Goal: Transaction & Acquisition: Purchase product/service

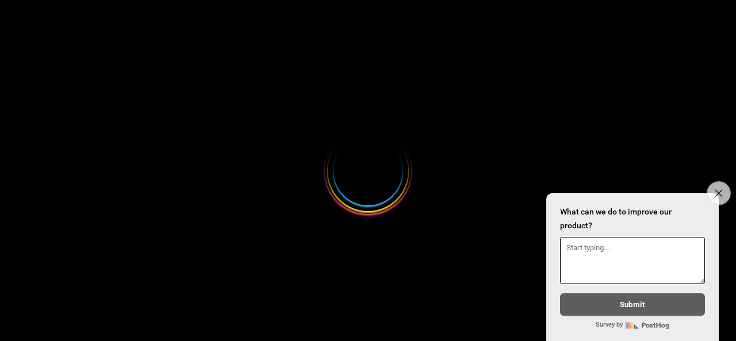
click at [711, 187] on button "Close survey" at bounding box center [719, 193] width 24 height 24
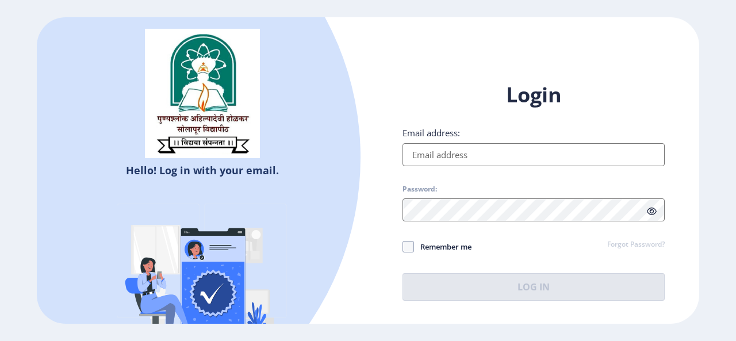
click at [592, 159] on input "Email address:" at bounding box center [534, 154] width 262 height 23
type input "yusufbhaganagari2009@gmail.com"
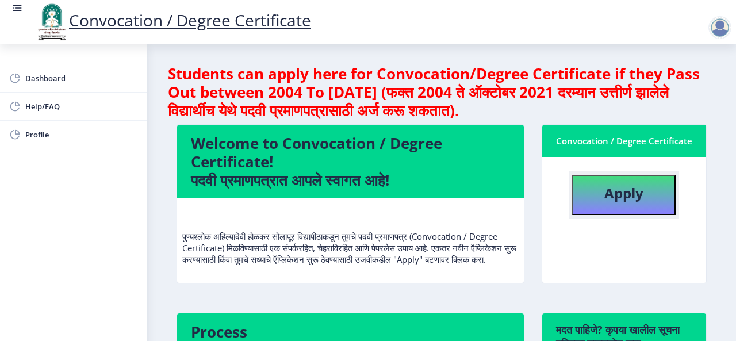
click at [632, 204] on button "Apply" at bounding box center [624, 195] width 104 height 40
select select
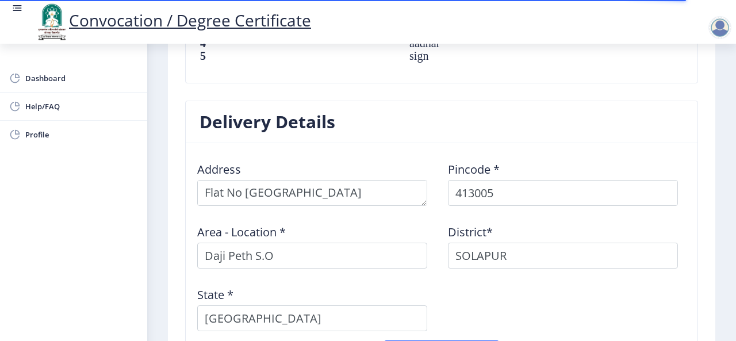
scroll to position [1065, 0]
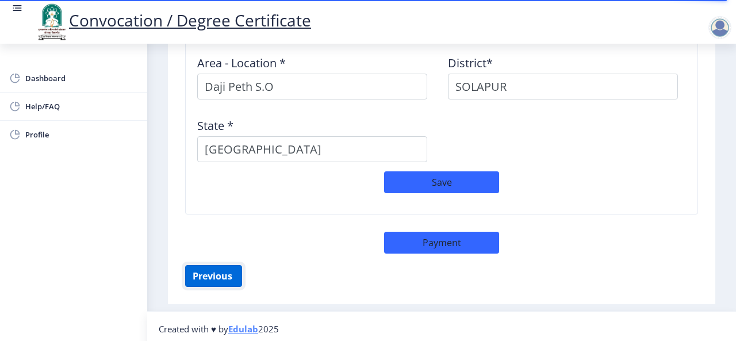
click at [211, 271] on button "Previous ‍" at bounding box center [213, 276] width 57 height 22
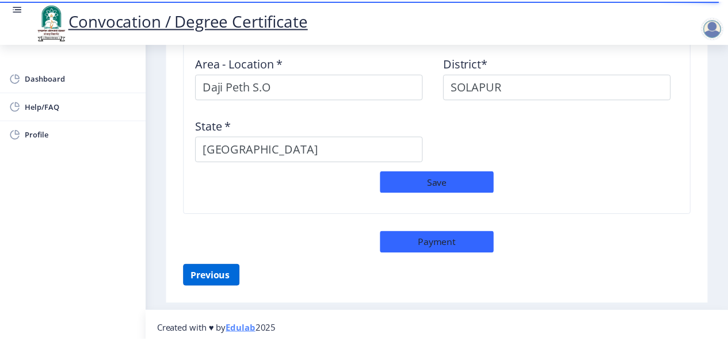
scroll to position [250, 0]
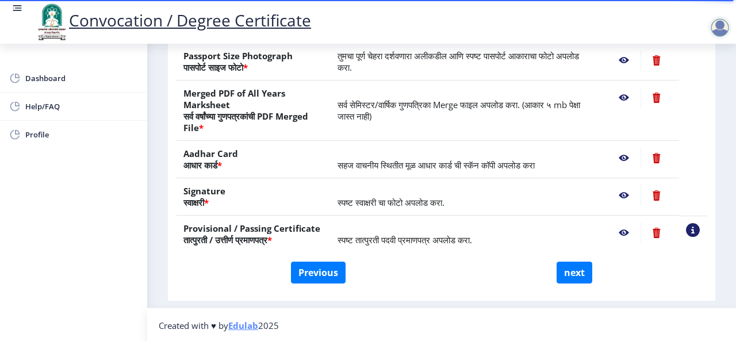
click at [623, 59] on nb-action at bounding box center [623, 60] width 33 height 21
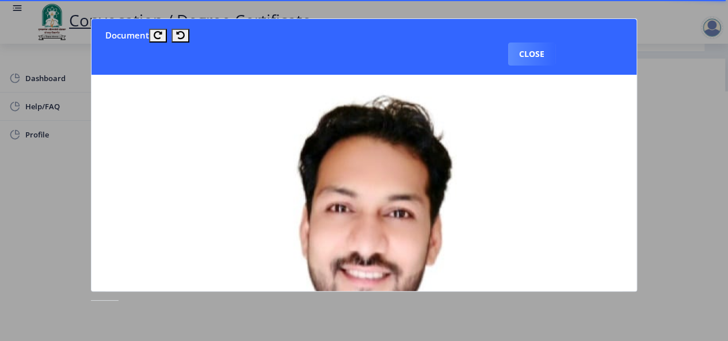
scroll to position [261, 0]
click at [523, 59] on button "Close" at bounding box center [531, 54] width 47 height 23
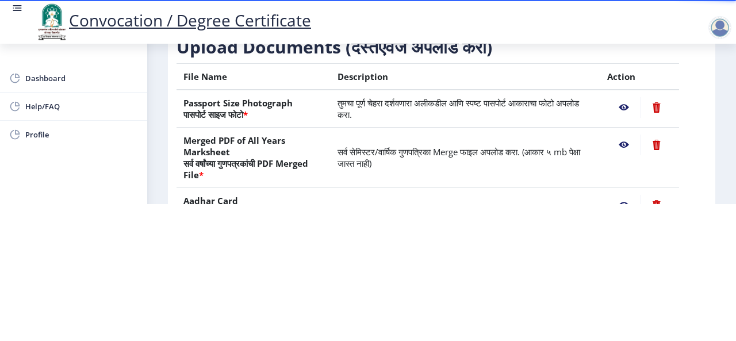
scroll to position [43, 0]
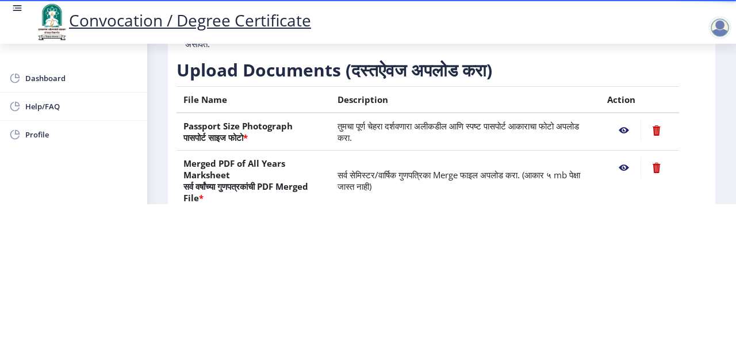
click at [622, 167] on nb-action at bounding box center [623, 168] width 33 height 21
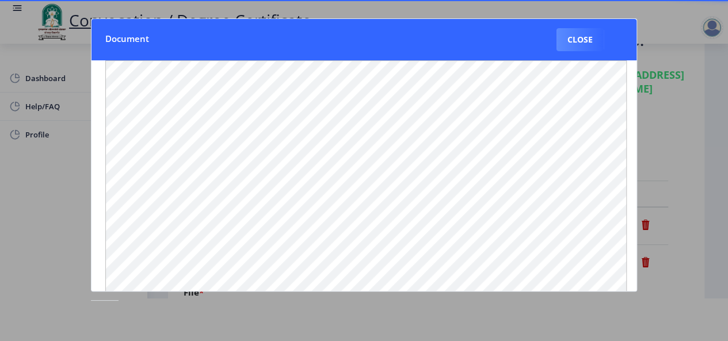
scroll to position [13, 14]
drag, startPoint x: 641, startPoint y: 281, endPoint x: 632, endPoint y: 280, distance: 8.7
click at [632, 280] on div "Document Close" at bounding box center [364, 170] width 728 height 341
click at [632, 280] on nb-card-body at bounding box center [363, 175] width 545 height 230
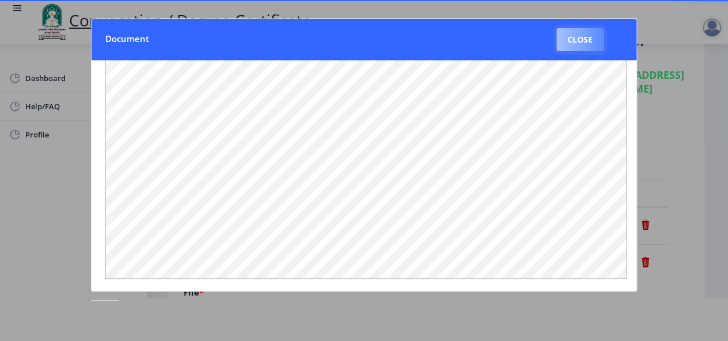
click at [568, 40] on button "Close" at bounding box center [579, 39] width 47 height 23
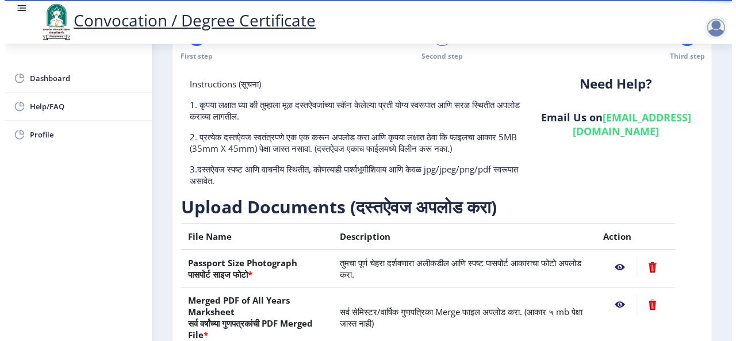
scroll to position [43, 0]
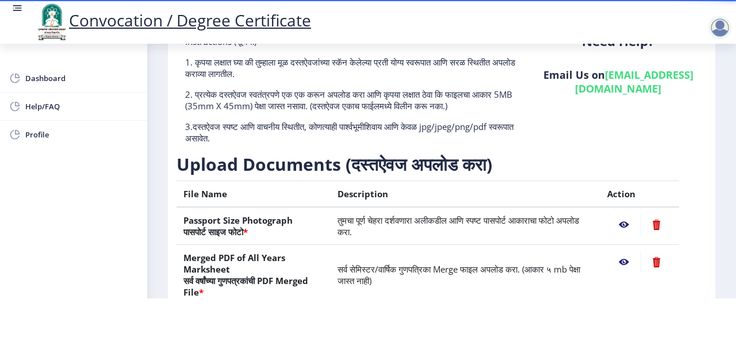
click at [727, 167] on nb-layout-column "First step 2 Second step Third step Instructions (सूचना) 1. कृपया लक्षात घ्या क…" at bounding box center [441, 216] width 589 height 514
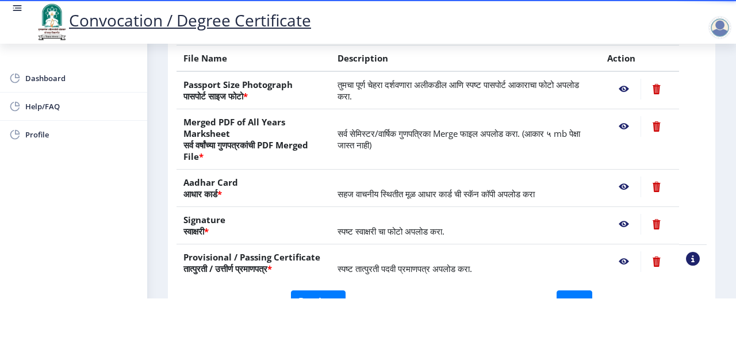
scroll to position [181, 0]
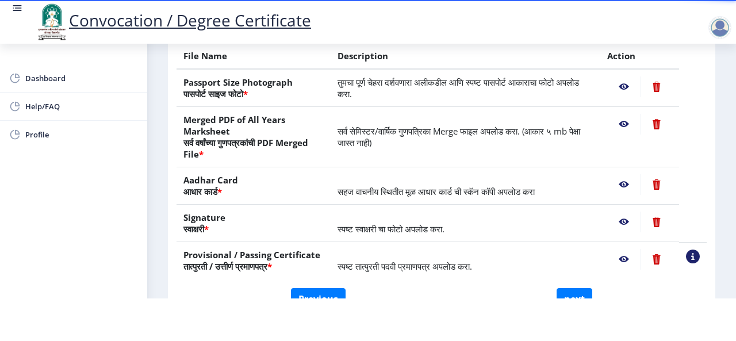
click at [624, 179] on nb-action at bounding box center [623, 184] width 33 height 21
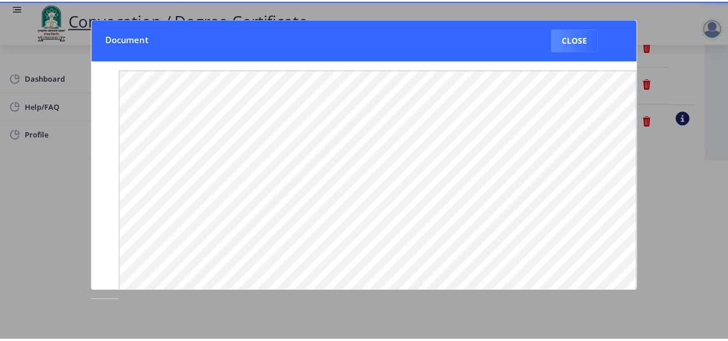
scroll to position [0, 0]
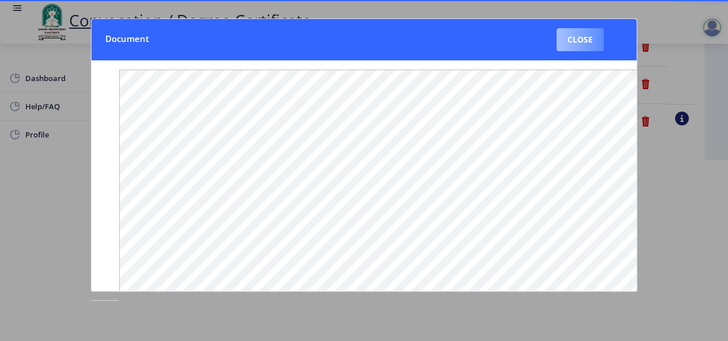
click at [588, 44] on button "Close" at bounding box center [579, 39] width 47 height 23
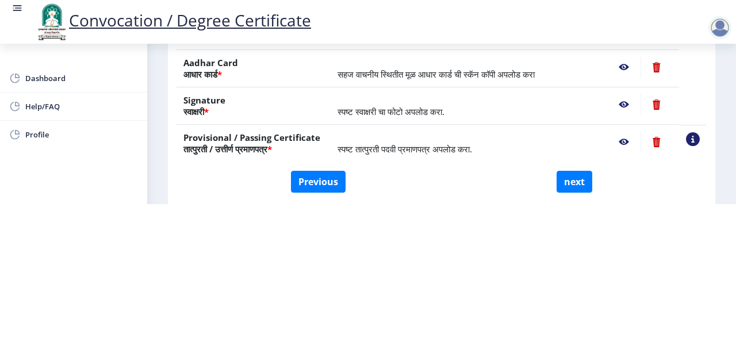
scroll to position [181, 0]
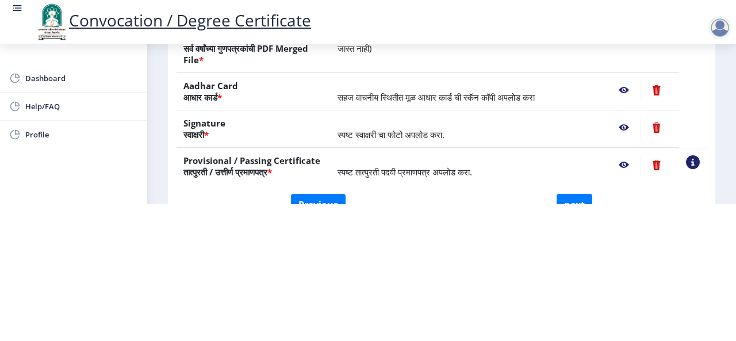
click at [622, 126] on nb-action at bounding box center [623, 127] width 33 height 21
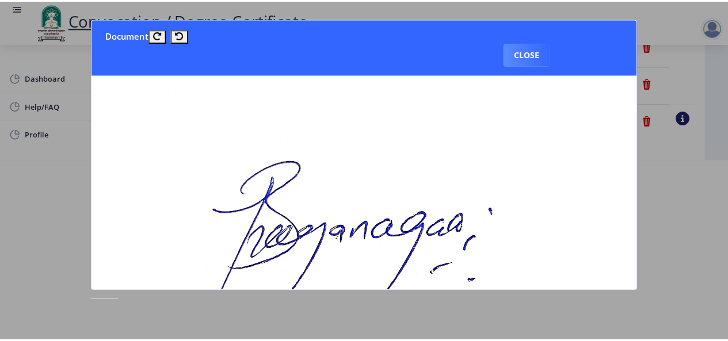
scroll to position [0, 0]
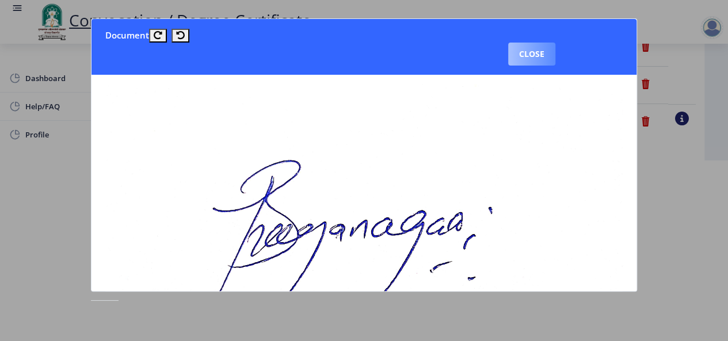
click at [533, 56] on button "Close" at bounding box center [531, 54] width 47 height 23
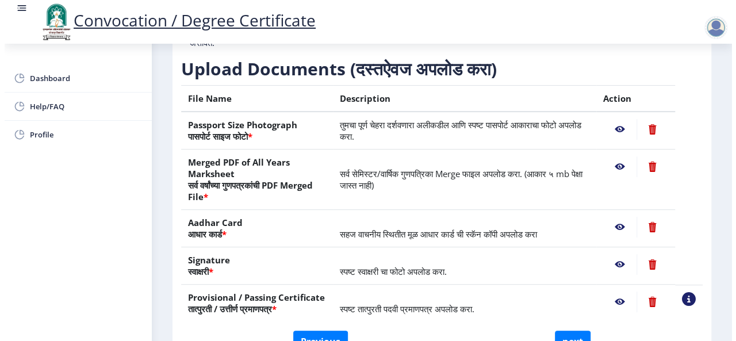
scroll to position [137, 0]
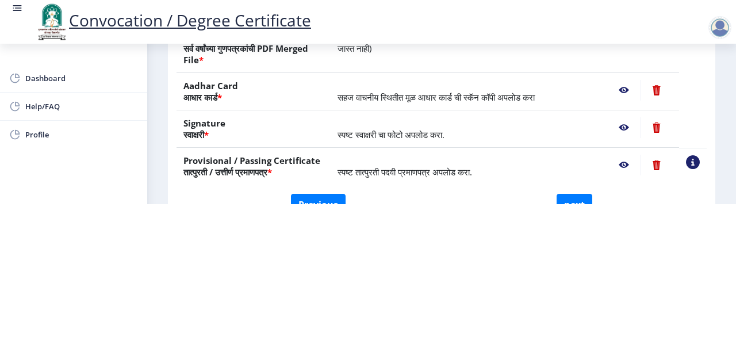
click at [622, 165] on nb-action at bounding box center [623, 165] width 33 height 21
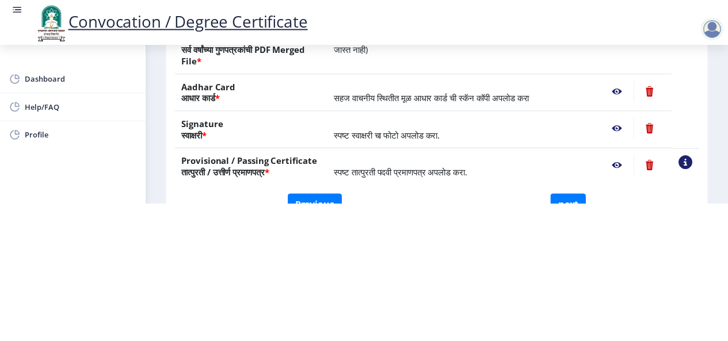
scroll to position [0, 0]
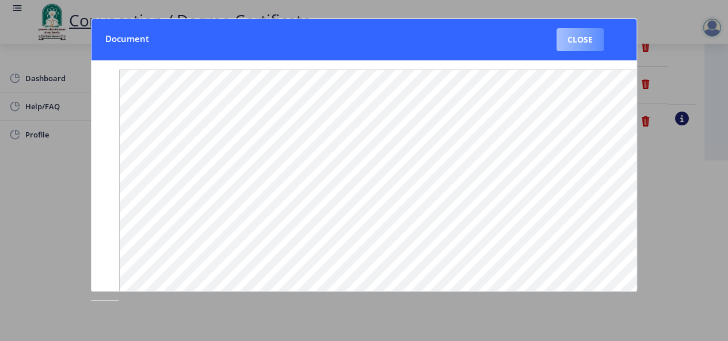
click at [580, 35] on button "Close" at bounding box center [579, 39] width 47 height 23
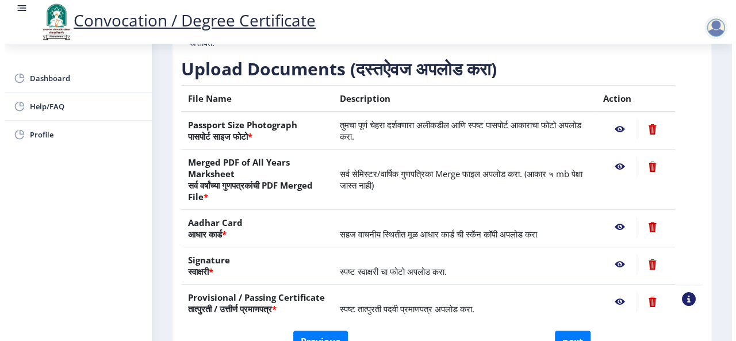
scroll to position [137, 0]
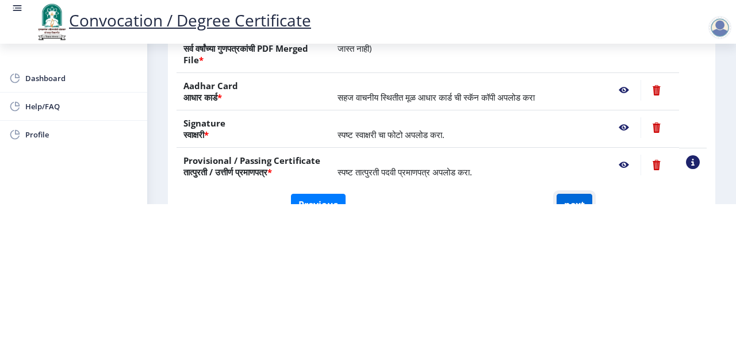
click at [577, 196] on button "next" at bounding box center [575, 205] width 36 height 22
select select
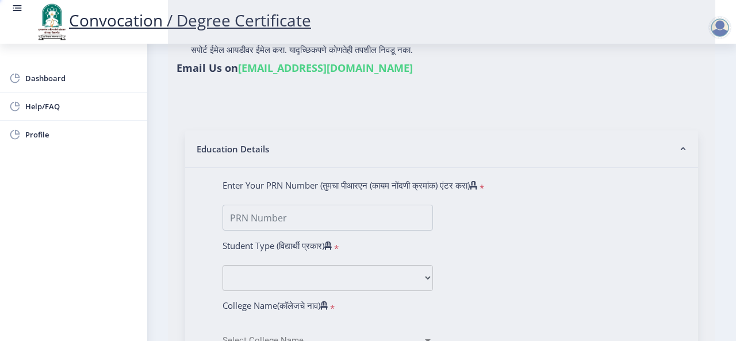
type input "Yusuf Tajoddin Bhaganagari"
type input "Bashirunnisa"
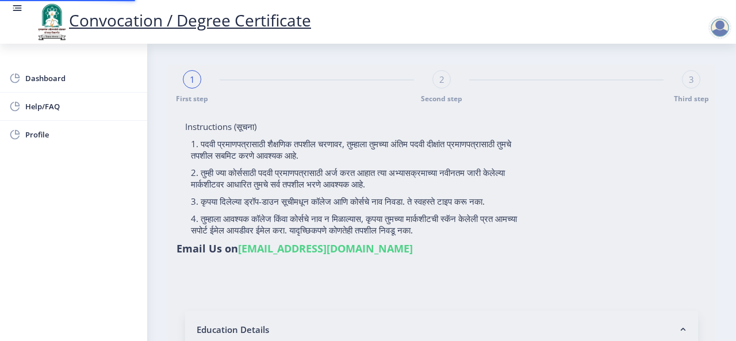
select select
type input "Yusuf Tajoddin Bhaganagari"
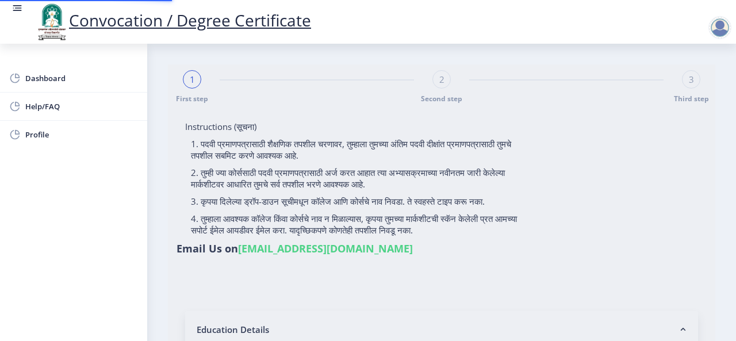
type input "Bashirunnisa"
type input "2008032500152255"
select select "Regular"
select select "2011"
select select "May"
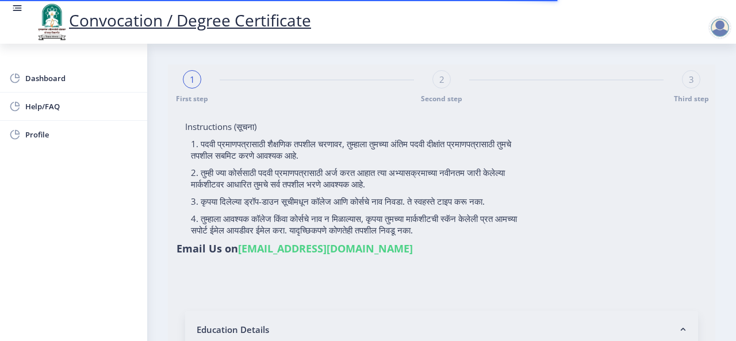
select select "FIRST CLASS"
type input "15024"
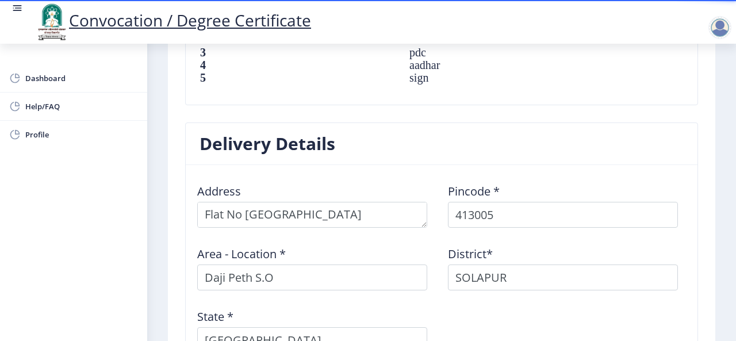
scroll to position [897, 0]
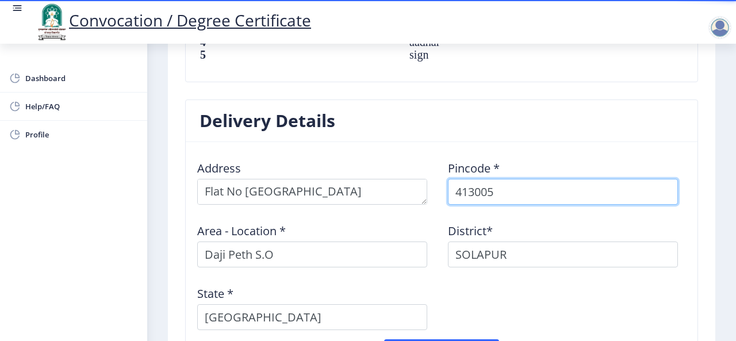
click at [511, 188] on input "413005" at bounding box center [563, 192] width 230 height 26
type input "4"
type input "411048"
select select "5: Object"
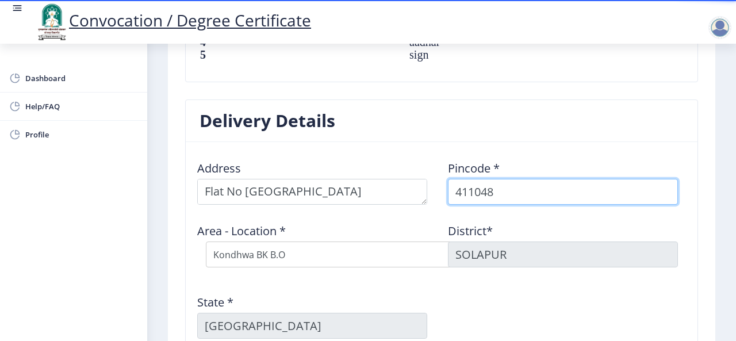
type input "411048"
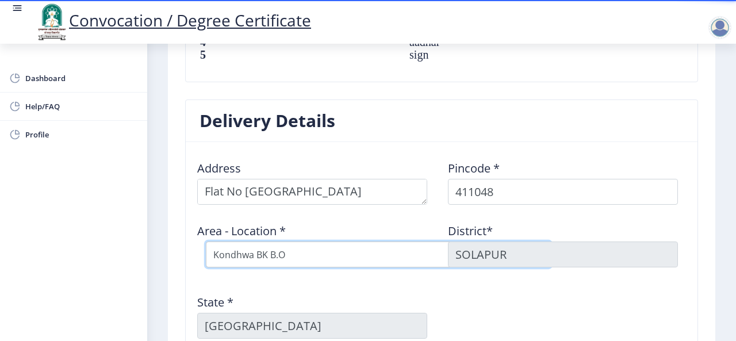
click at [387, 254] on select "Select Area Location Kondhwa BK B.O Kondhwa KH B.O Kondhwa Lh B.O N I B M S.O" at bounding box center [378, 255] width 345 height 26
select select "6: Object"
click at [206, 242] on select "Select Area Location Kondhwa BK B.O Kondhwa KH B.O Kondhwa Lh B.O N I B M S.O" at bounding box center [378, 255] width 345 height 26
type input "Pune"
click at [330, 259] on select "Select Area Location Kondhwa BK B.O Kondhwa KH B.O Kondhwa Lh B.O N I B M S.O" at bounding box center [378, 255] width 345 height 26
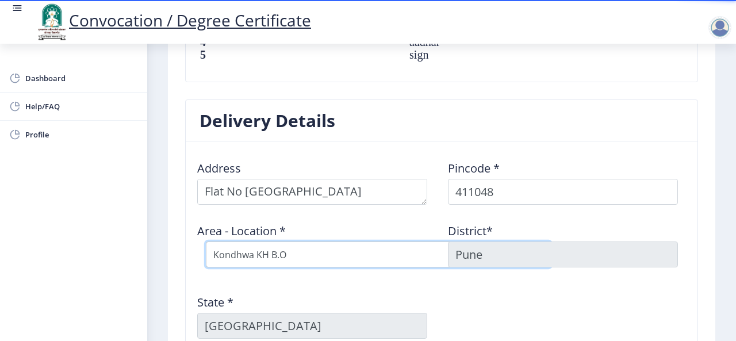
click at [206, 242] on select "Select Area Location Kondhwa BK B.O Kondhwa KH B.O Kondhwa Lh B.O N I B M S.O" at bounding box center [378, 255] width 345 height 26
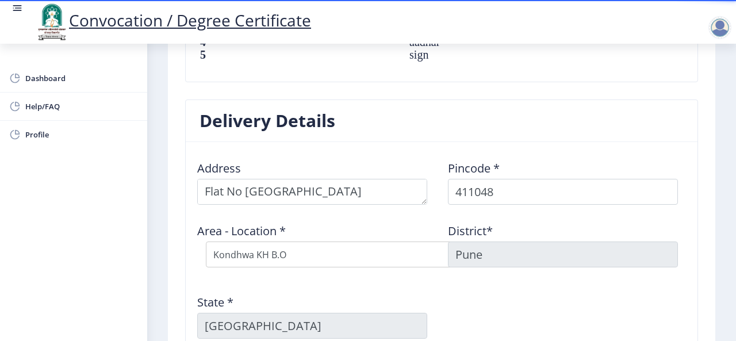
click at [335, 293] on div "State * Maharashtra" at bounding box center [316, 311] width 251 height 53
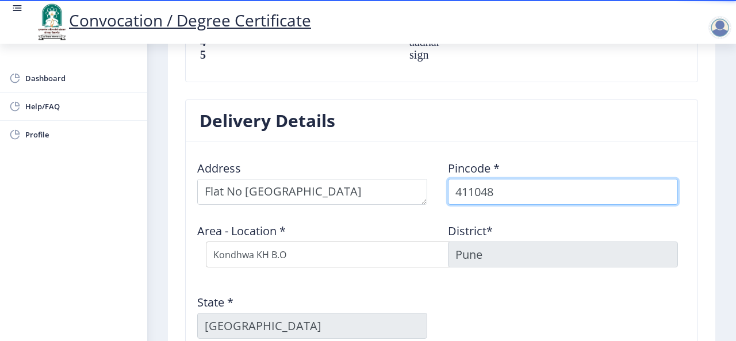
click at [655, 196] on input "411048" at bounding box center [563, 192] width 230 height 26
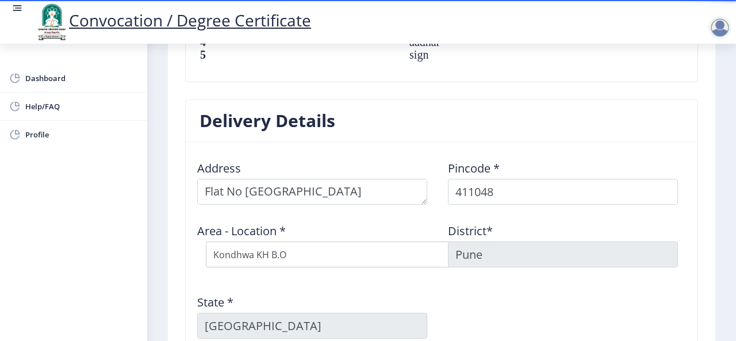
click at [595, 294] on div "Address Pincode * 411048 Area - Location * Select Area Location Kondhwa BK B.O …" at bounding box center [442, 249] width 502 height 197
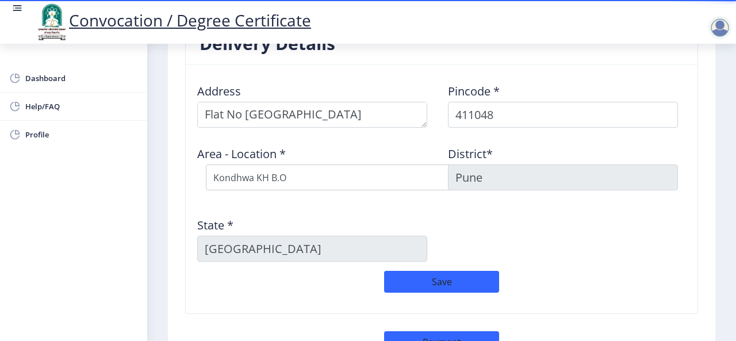
scroll to position [989, 0]
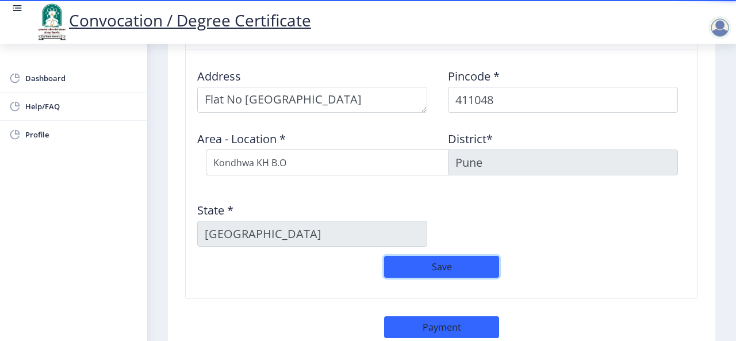
click at [479, 266] on button "Save" at bounding box center [441, 267] width 115 height 22
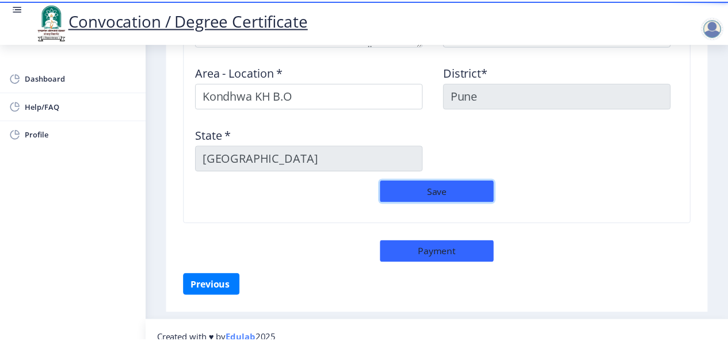
scroll to position [1058, 0]
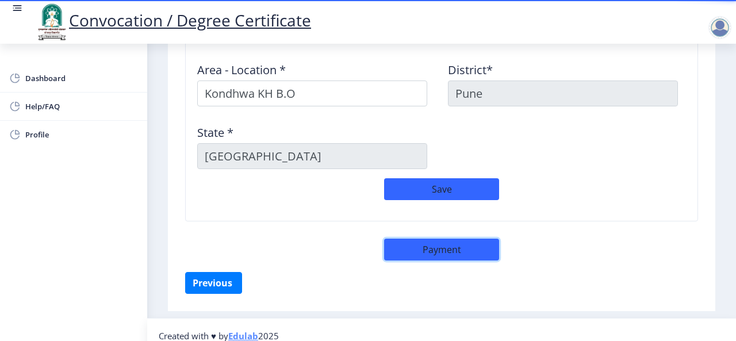
click at [487, 243] on button "Payment" at bounding box center [441, 250] width 115 height 22
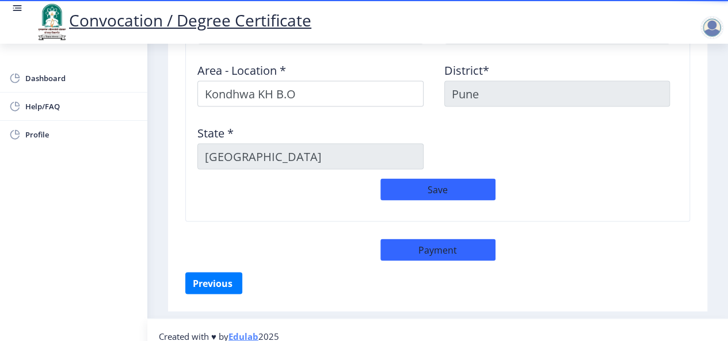
select select "sealed"
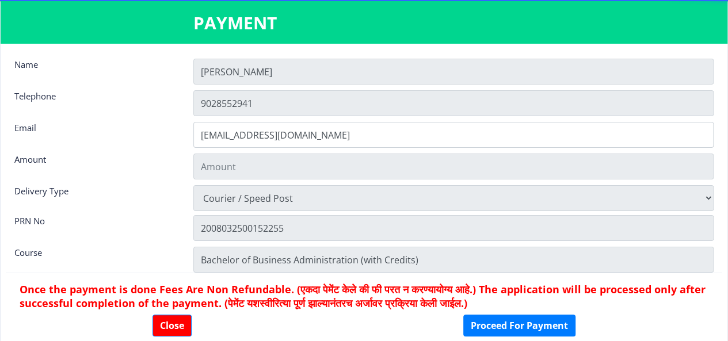
type input "2885"
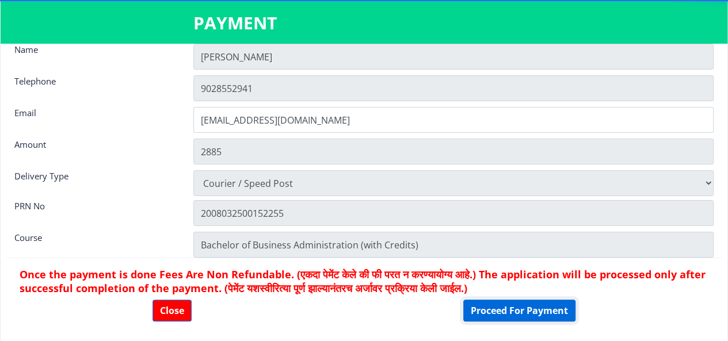
click at [479, 316] on button "Proceed For Payment" at bounding box center [519, 311] width 112 height 22
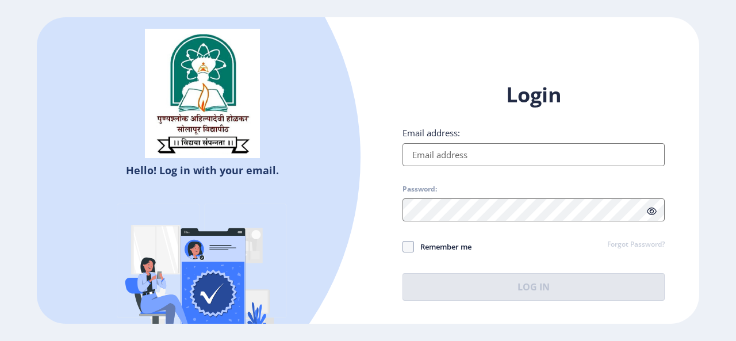
click at [470, 146] on input "Email address:" at bounding box center [534, 154] width 262 height 23
type input "yusufbhaganagari2009@gmail.com"
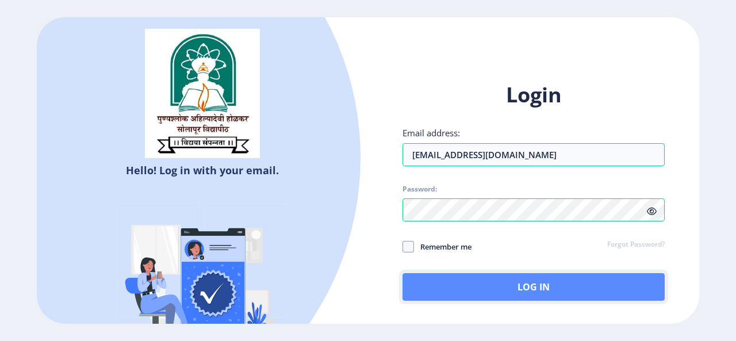
click at [455, 278] on button "Log In" at bounding box center [534, 287] width 262 height 28
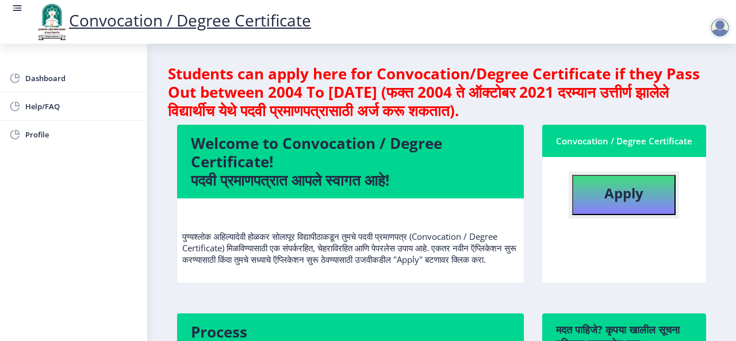
click at [652, 197] on button "Apply" at bounding box center [624, 195] width 104 height 40
select select
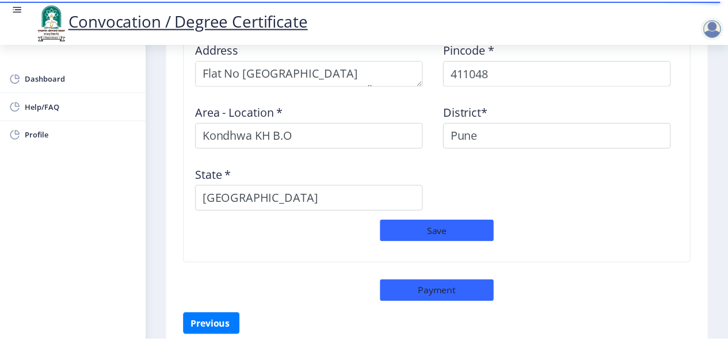
scroll to position [1065, 0]
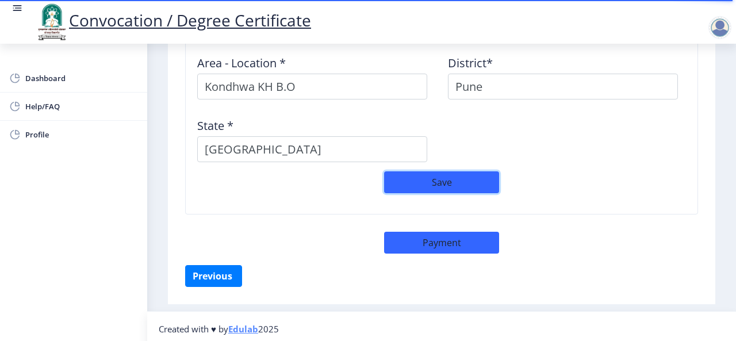
click at [474, 186] on button "Save" at bounding box center [441, 182] width 115 height 22
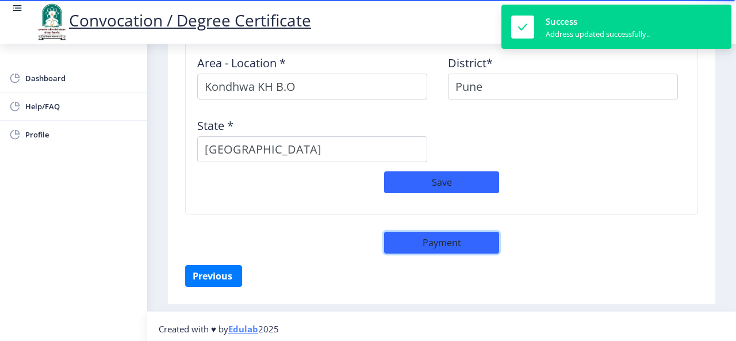
click at [438, 234] on button "Payment" at bounding box center [441, 243] width 115 height 22
select select "sealed"
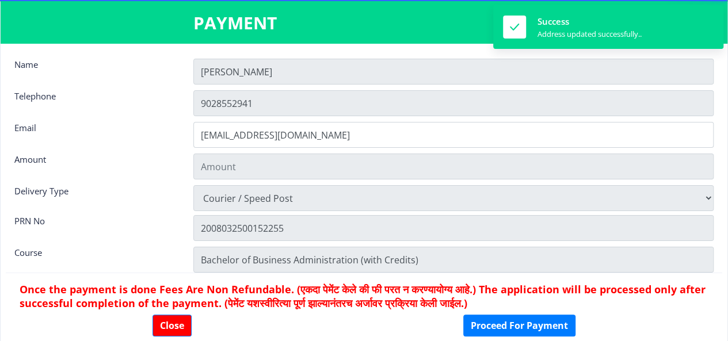
type input "2885"
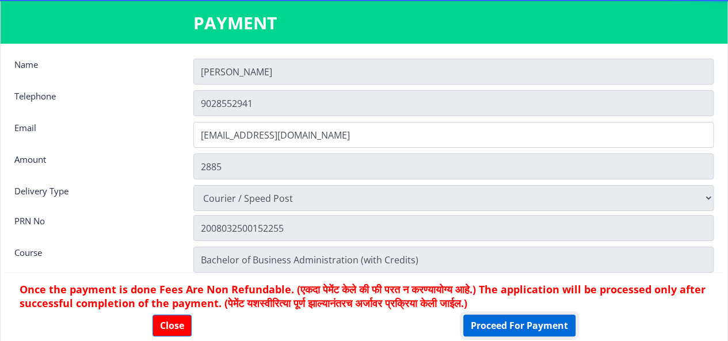
click at [514, 331] on button "Proceed For Payment" at bounding box center [519, 326] width 112 height 22
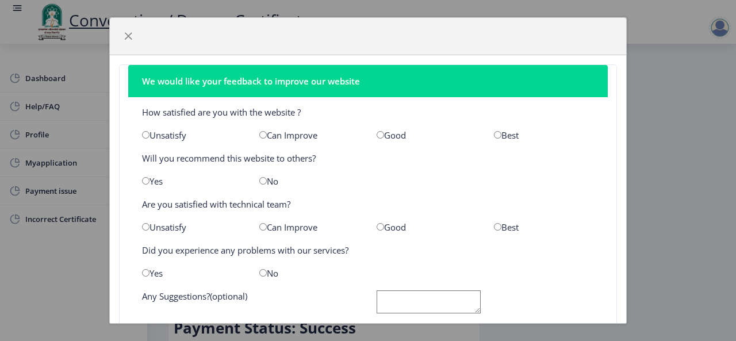
click at [494, 134] on input "radio" at bounding box center [497, 134] width 7 height 7
radio input "true"
click at [151, 184] on div "Yes" at bounding box center [191, 181] width 117 height 12
click at [145, 178] on input "radio" at bounding box center [145, 180] width 7 height 7
radio input "true"
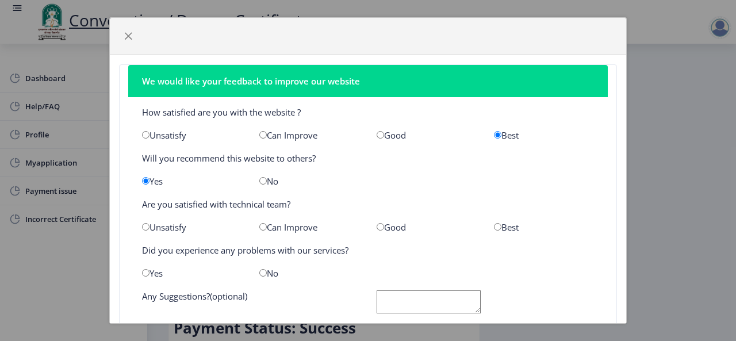
click at [377, 228] on input "radio" at bounding box center [380, 226] width 7 height 7
radio input "true"
click at [261, 272] on input "radio" at bounding box center [262, 272] width 7 height 7
radio input "true"
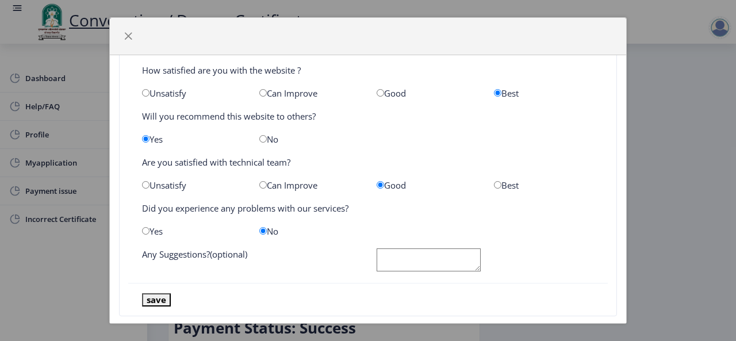
scroll to position [54, 0]
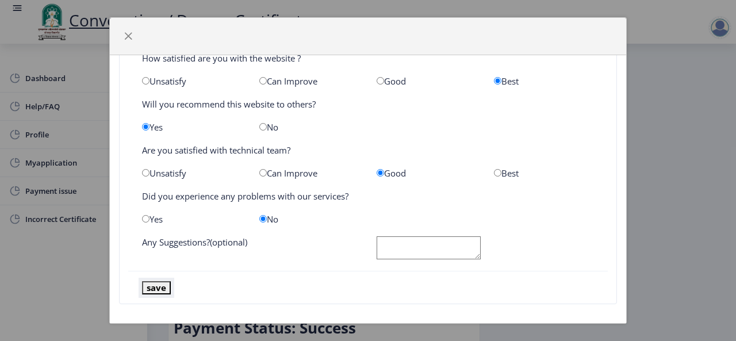
click at [155, 284] on button "save" at bounding box center [156, 287] width 29 height 13
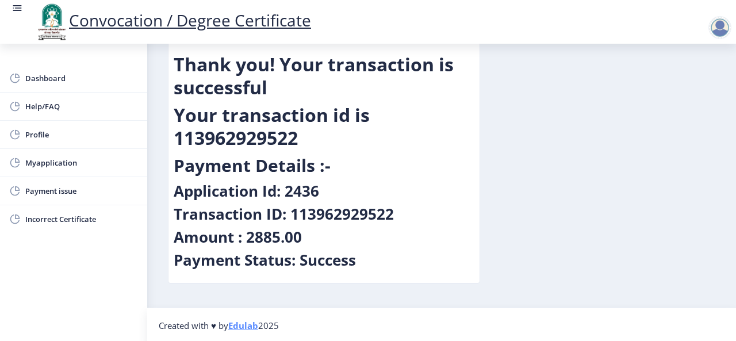
scroll to position [68, 0]
click at [34, 72] on span "Dashboard" at bounding box center [81, 78] width 113 height 14
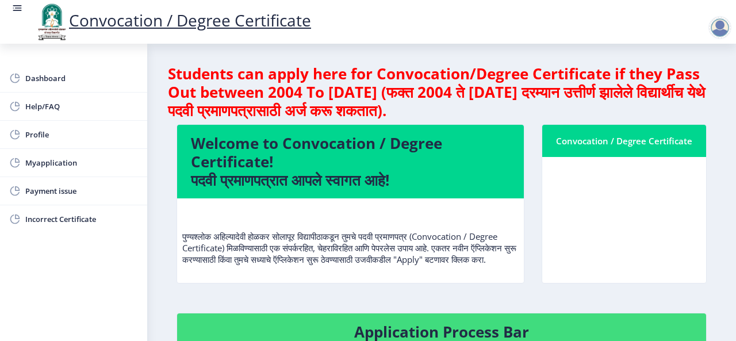
click at [600, 132] on nb-card-header "Convocation / Degree Certificate" at bounding box center [624, 141] width 164 height 32
click at [638, 152] on nb-card-header "Convocation / Degree Certificate" at bounding box center [624, 141] width 164 height 32
click at [722, 21] on div at bounding box center [720, 27] width 23 height 23
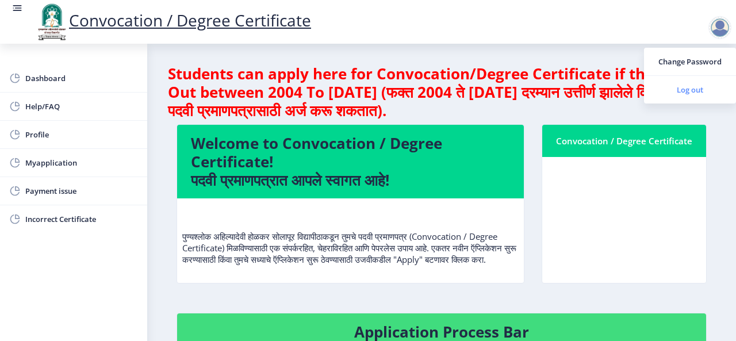
click at [684, 82] on link "Log out" at bounding box center [690, 90] width 92 height 28
